Goal: Task Accomplishment & Management: Complete application form

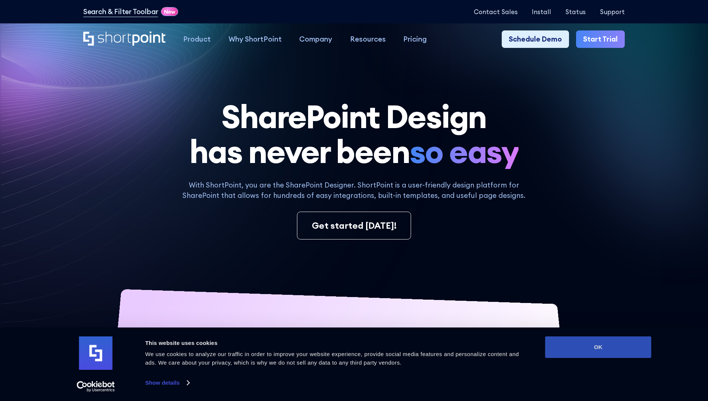
click at [598, 348] on button "OK" at bounding box center [598, 348] width 106 height 22
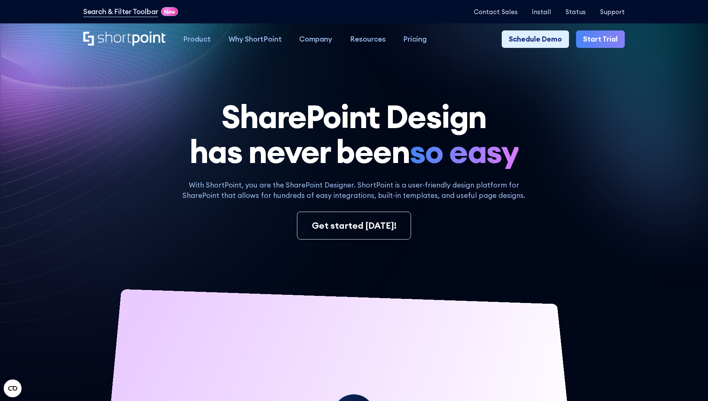
click at [603, 39] on link "Start Trial" at bounding box center [600, 39] width 49 height 18
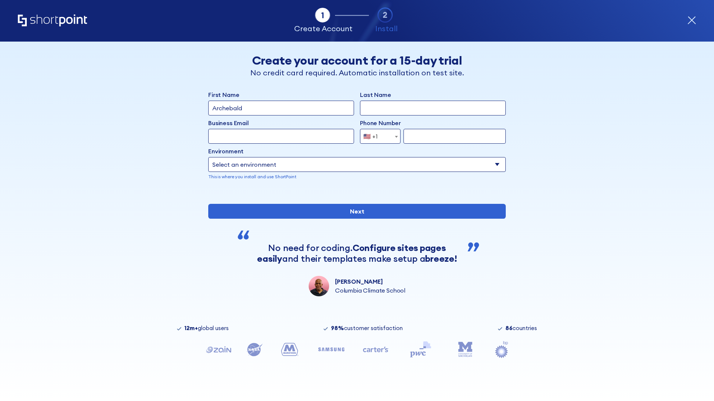
type input "Archebald"
type input "Berkuskv"
type input "test@shortpoint.com"
type input "2125556789"
select select "Microsoft 365"
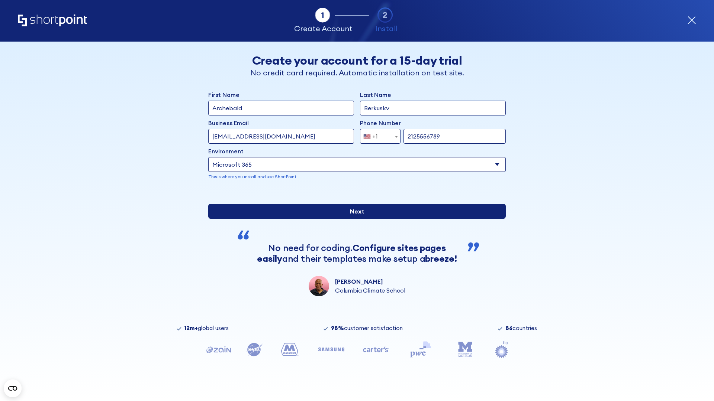
type input "2125556789"
click at [354, 219] on input "Next" at bounding box center [356, 211] width 297 height 15
